Goal: Check status: Check status

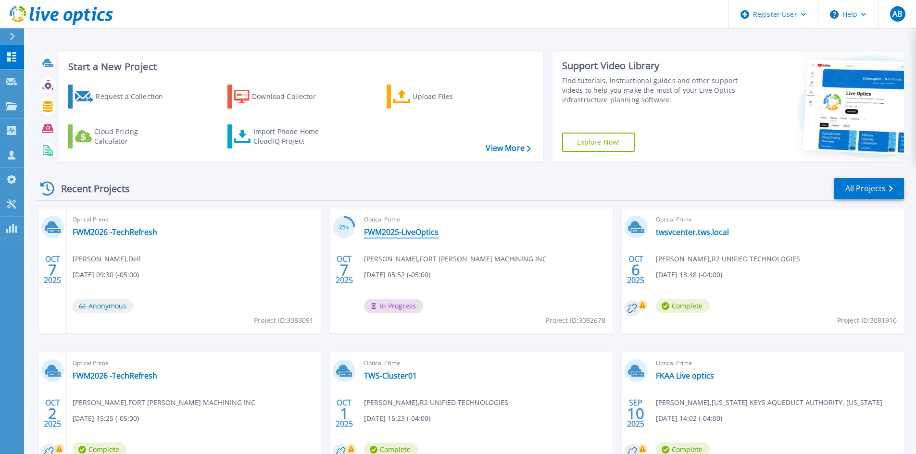
click at [391, 232] on link "FWM2025-LiveOptics" at bounding box center [401, 232] width 75 height 10
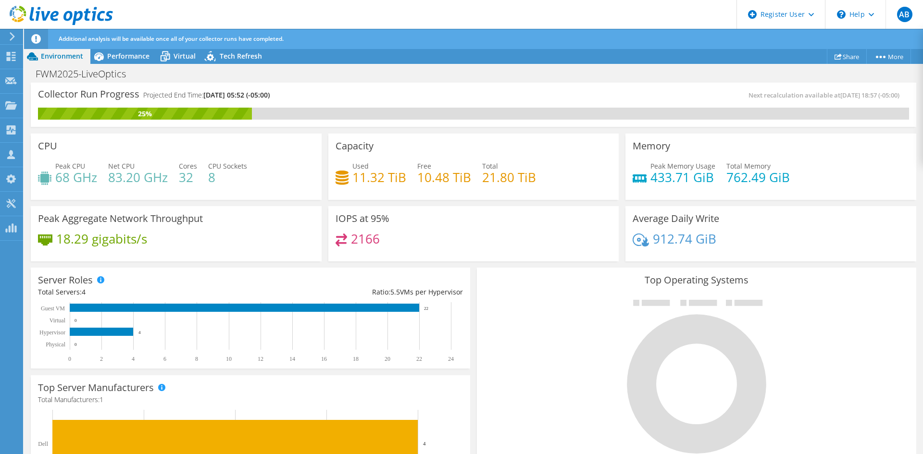
scroll to position [271, 0]
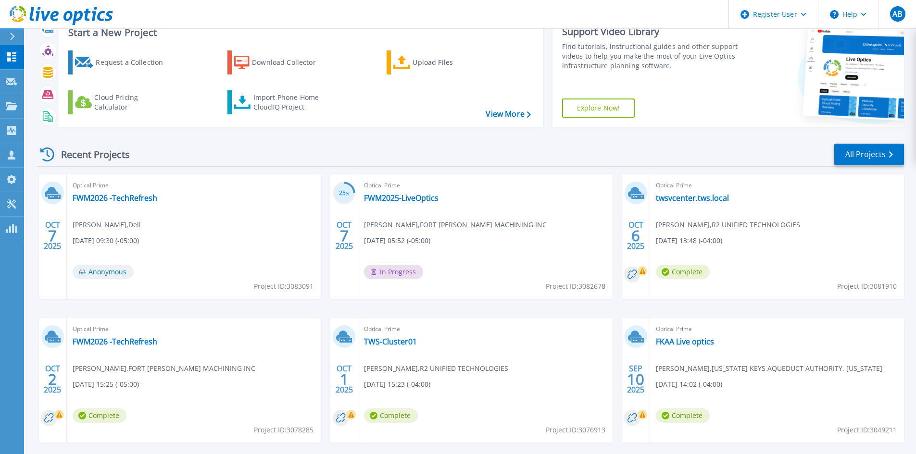
scroll to position [78, 0]
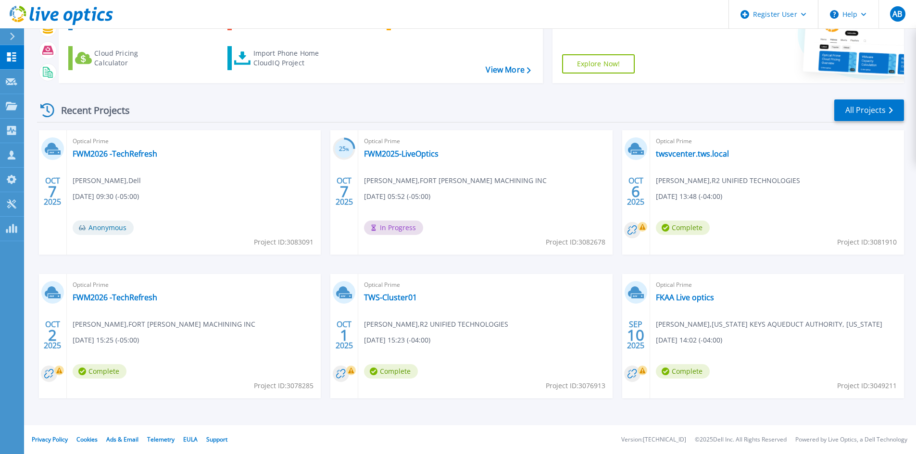
drag, startPoint x: 922, startPoint y: 73, endPoint x: 684, endPoint y: 93, distance: 239.3
click at [684, 93] on div "Recent Projects All Projects OCT 7 2025 Optical Prime FWM2026 -TechRefresh Ana …" at bounding box center [470, 258] width 867 height 335
